Goal: Find specific page/section: Find specific page/section

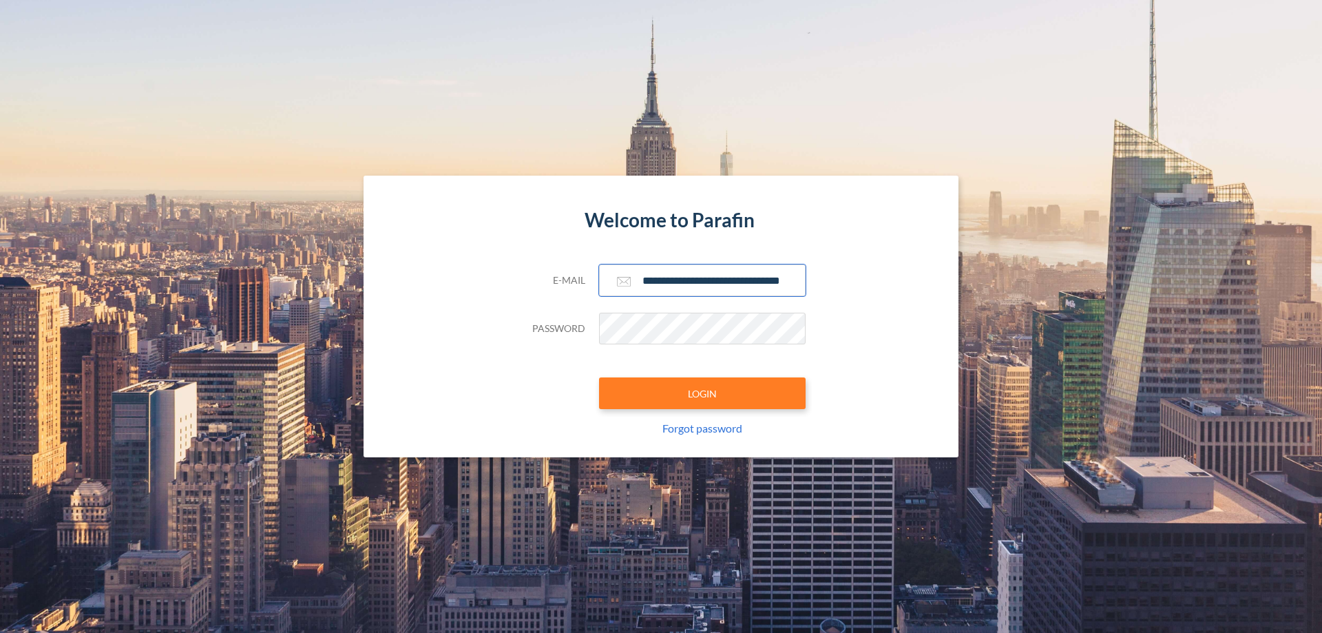
type input "**********"
click at [702, 393] on button "LOGIN" at bounding box center [702, 393] width 207 height 32
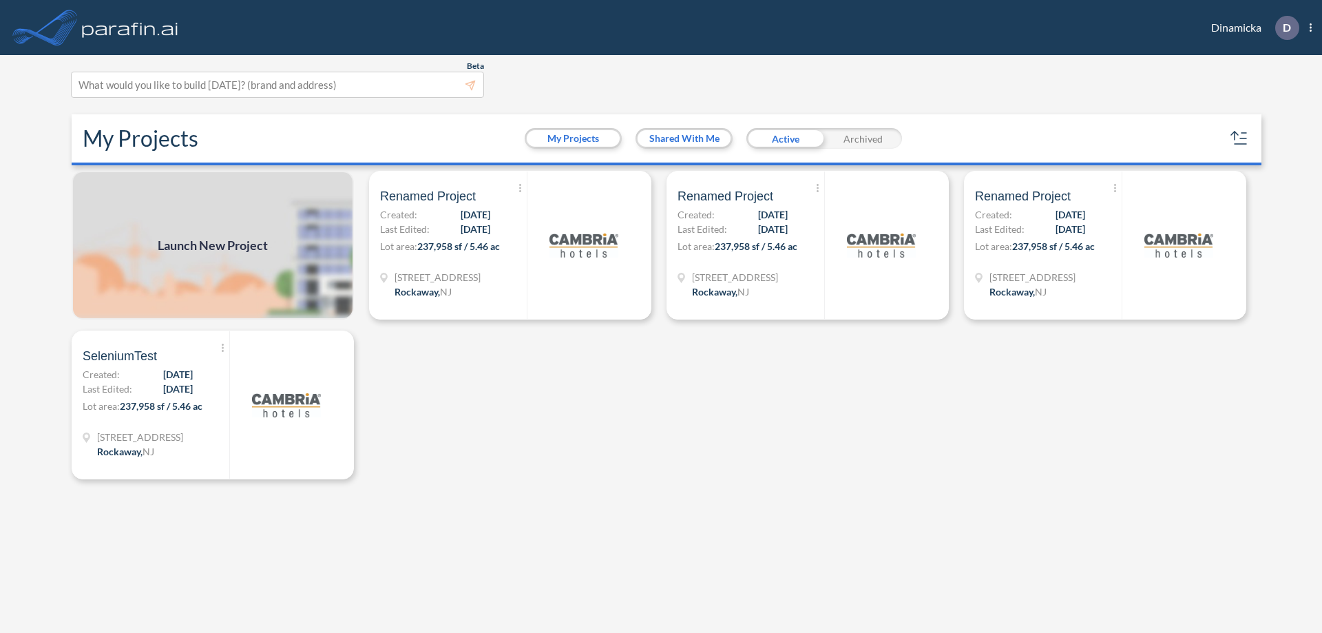
scroll to position [3, 0]
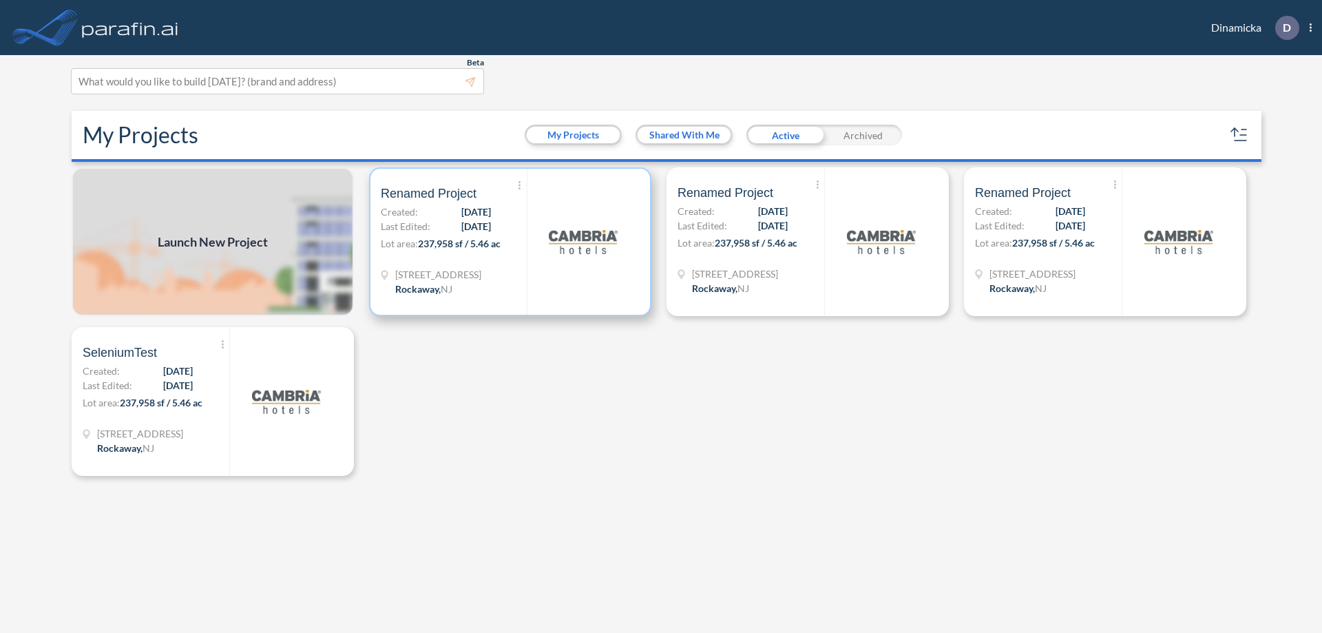
click at [510, 242] on p "Lot area: 237,958 sf / 5.46 ac" at bounding box center [454, 246] width 146 height 20
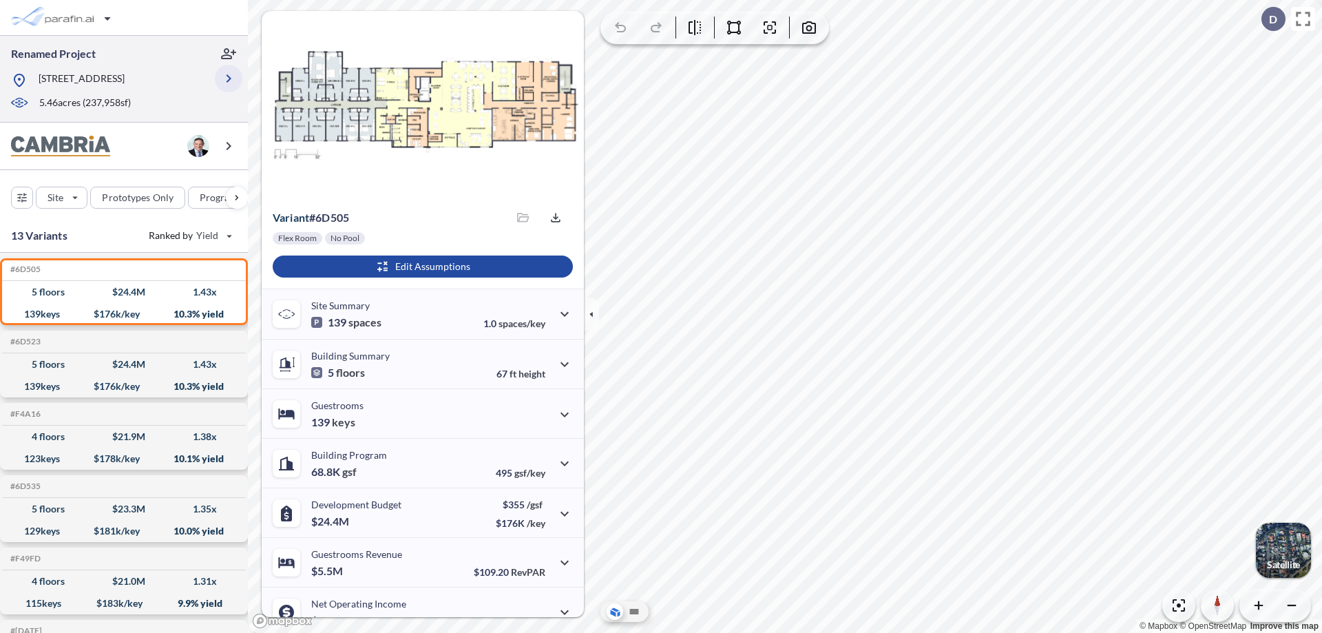
click at [229, 78] on icon "button" at bounding box center [228, 78] width 17 height 17
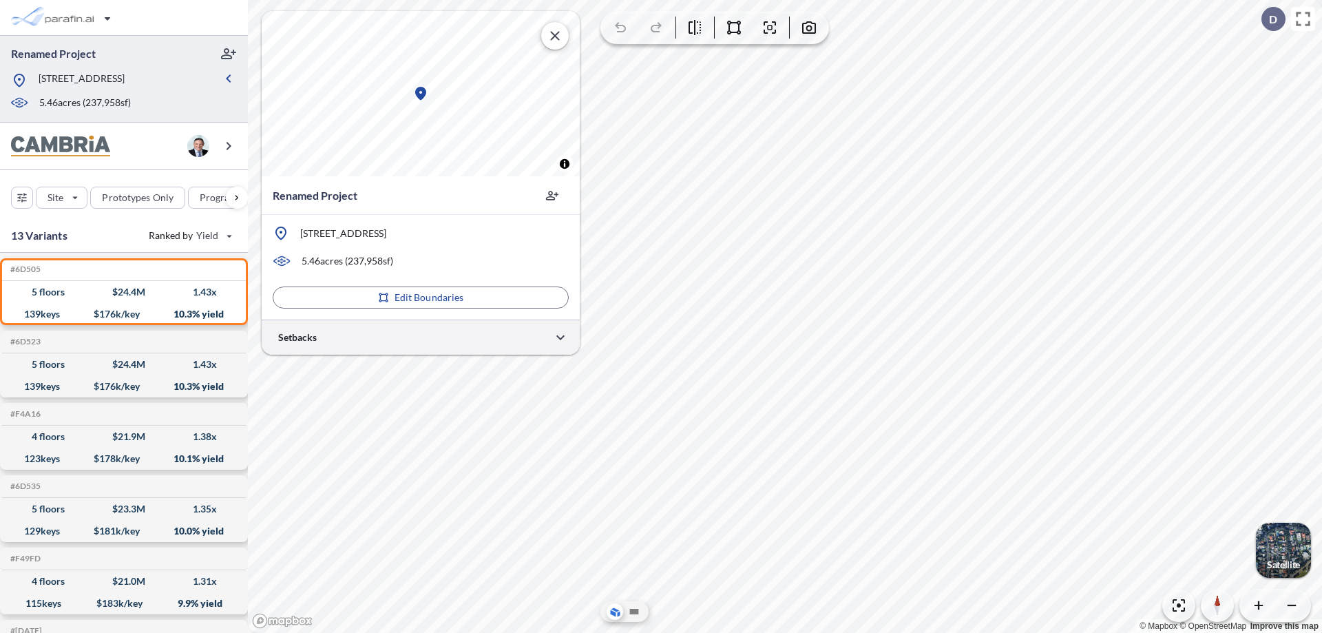
click at [421, 337] on div at bounding box center [421, 336] width 318 height 35
